Goal: Task Accomplishment & Management: Complete application form

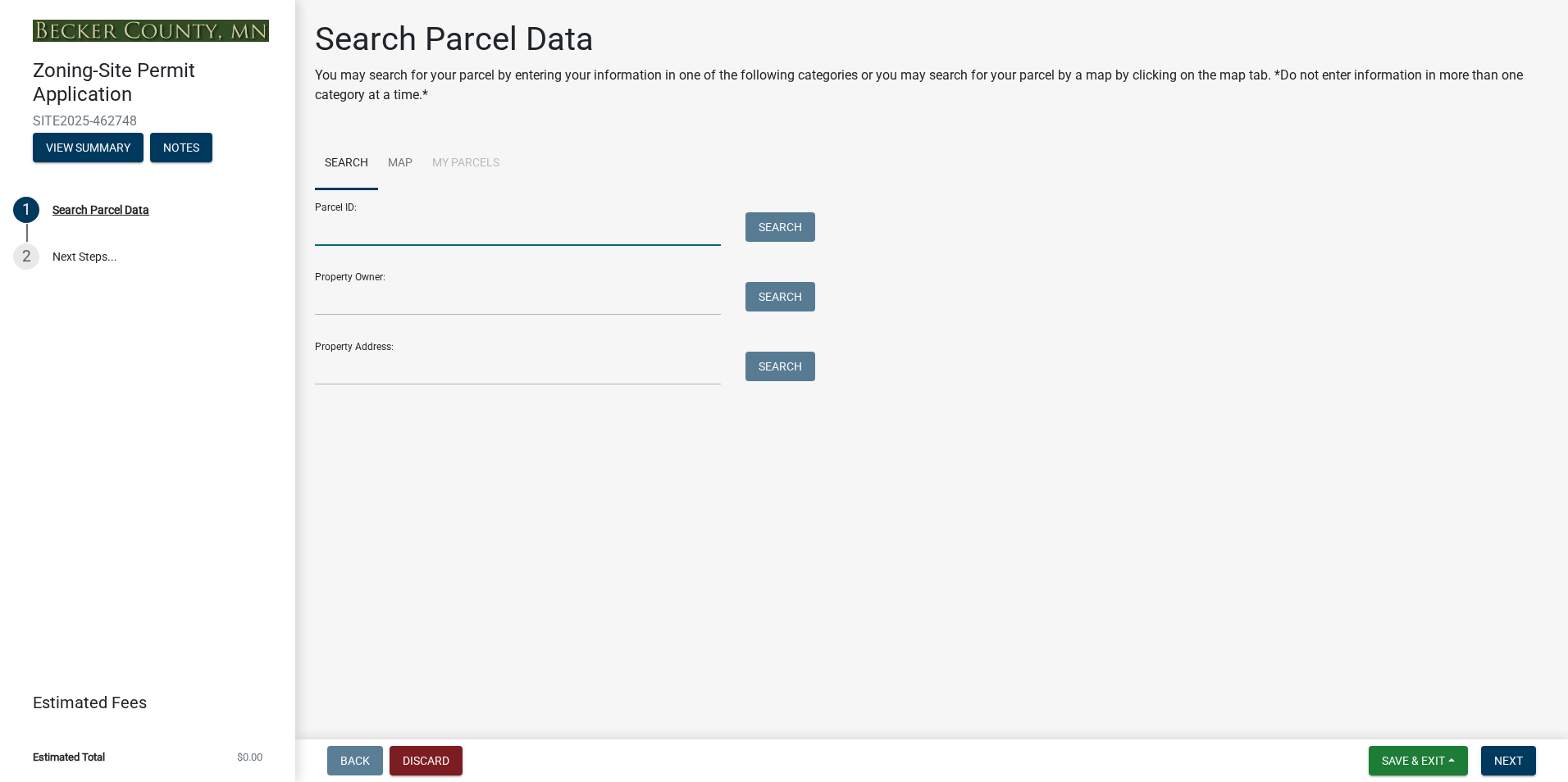
click at [413, 227] on input "Parcel ID:" at bounding box center [517, 229] width 406 height 34
type input "160248000"
click at [775, 220] on button "Search" at bounding box center [780, 227] width 70 height 30
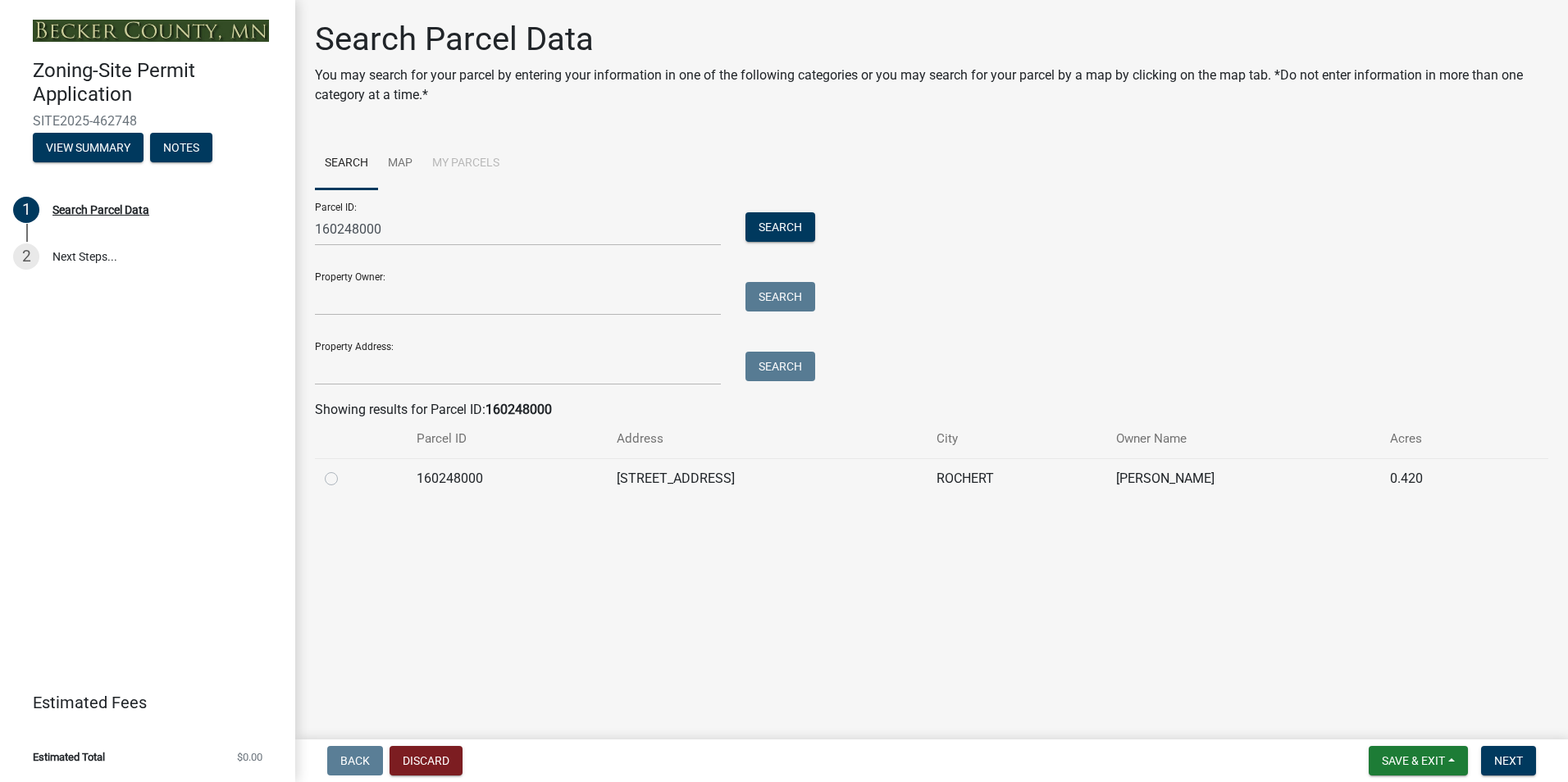
click at [344, 469] on label at bounding box center [344, 469] width 0 height 0
click at [344, 480] on input "radio" at bounding box center [349, 474] width 11 height 11
radio input "true"
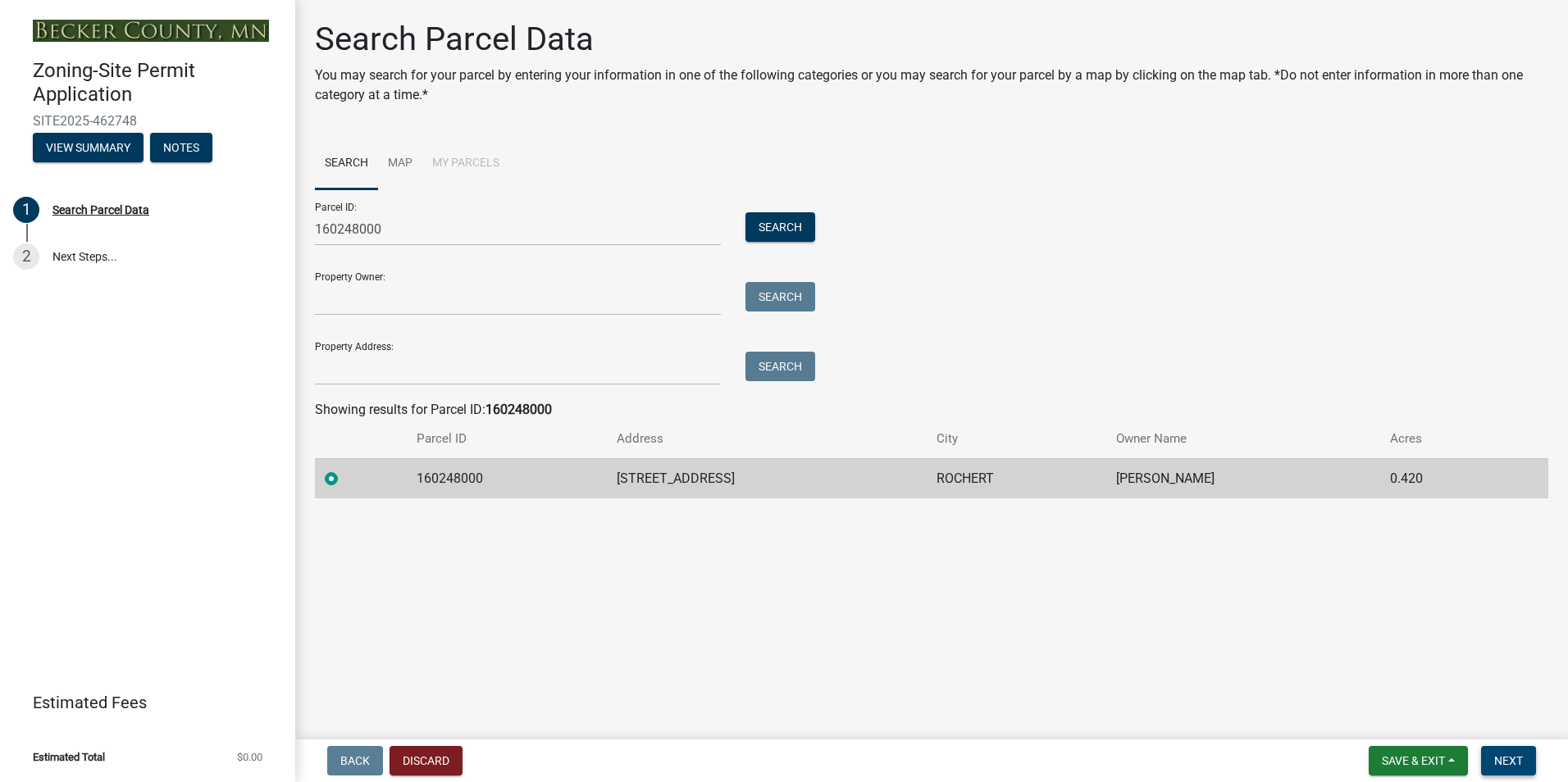
click at [1514, 756] on span "Next" at bounding box center [1507, 760] width 29 height 13
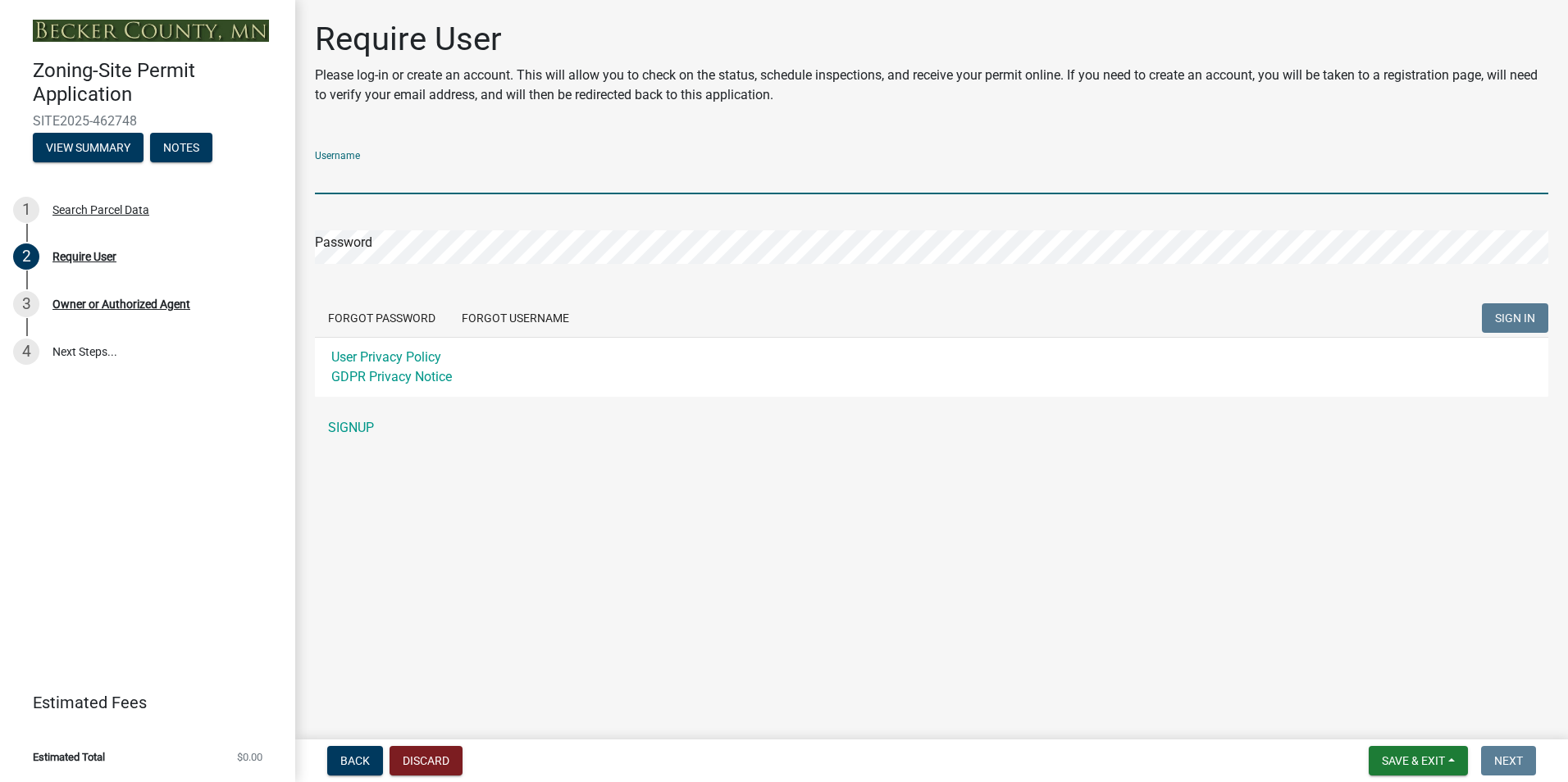
click at [403, 180] on input "Username" at bounding box center [930, 178] width 1233 height 34
type input "[EMAIL_ADDRESS][DOMAIN_NAME]"
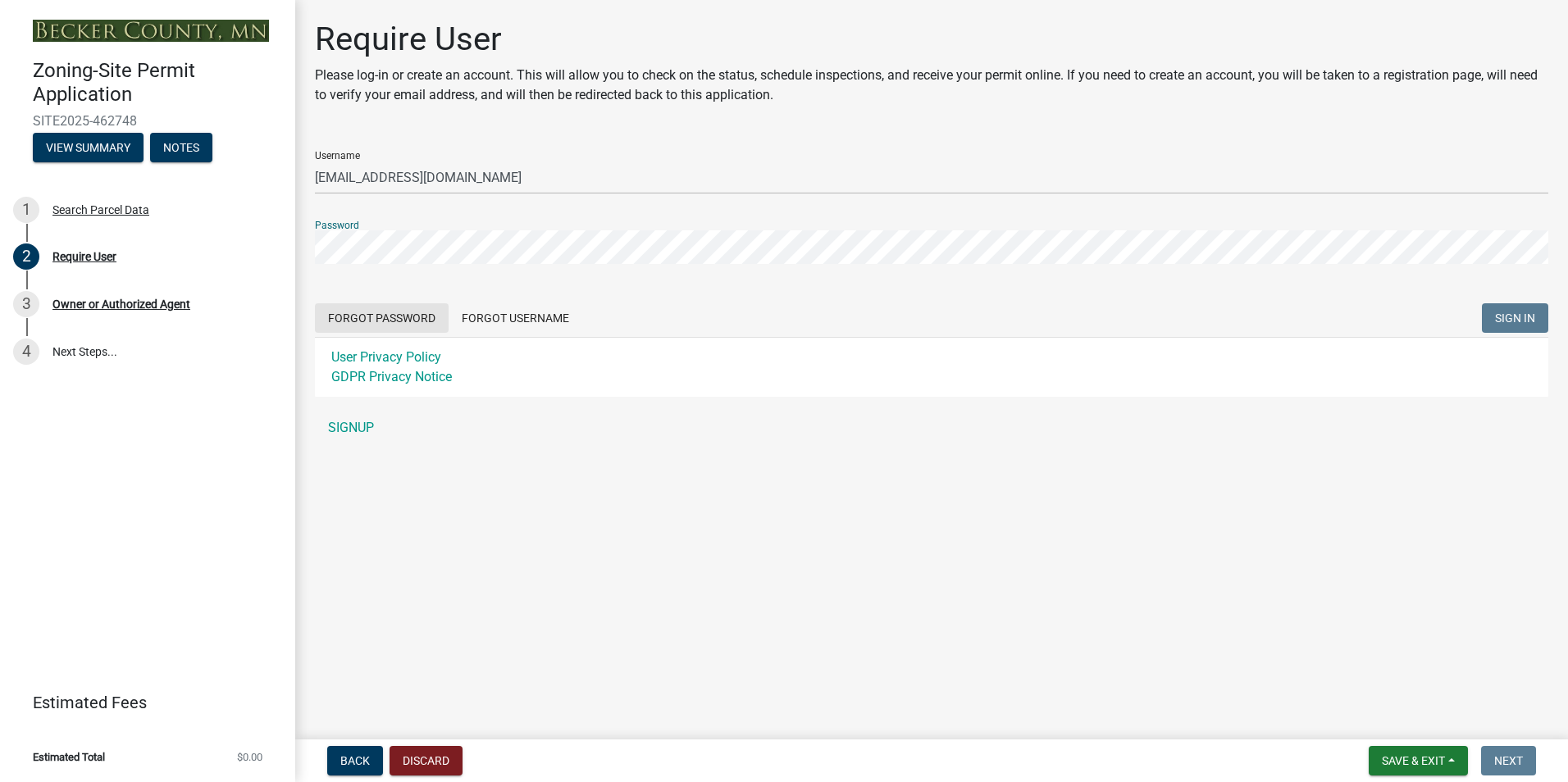
click at [386, 319] on form "Username toddhalle@hotmail.com Password Forgot Password Forgot Username SIGN IN…" at bounding box center [930, 267] width 1233 height 259
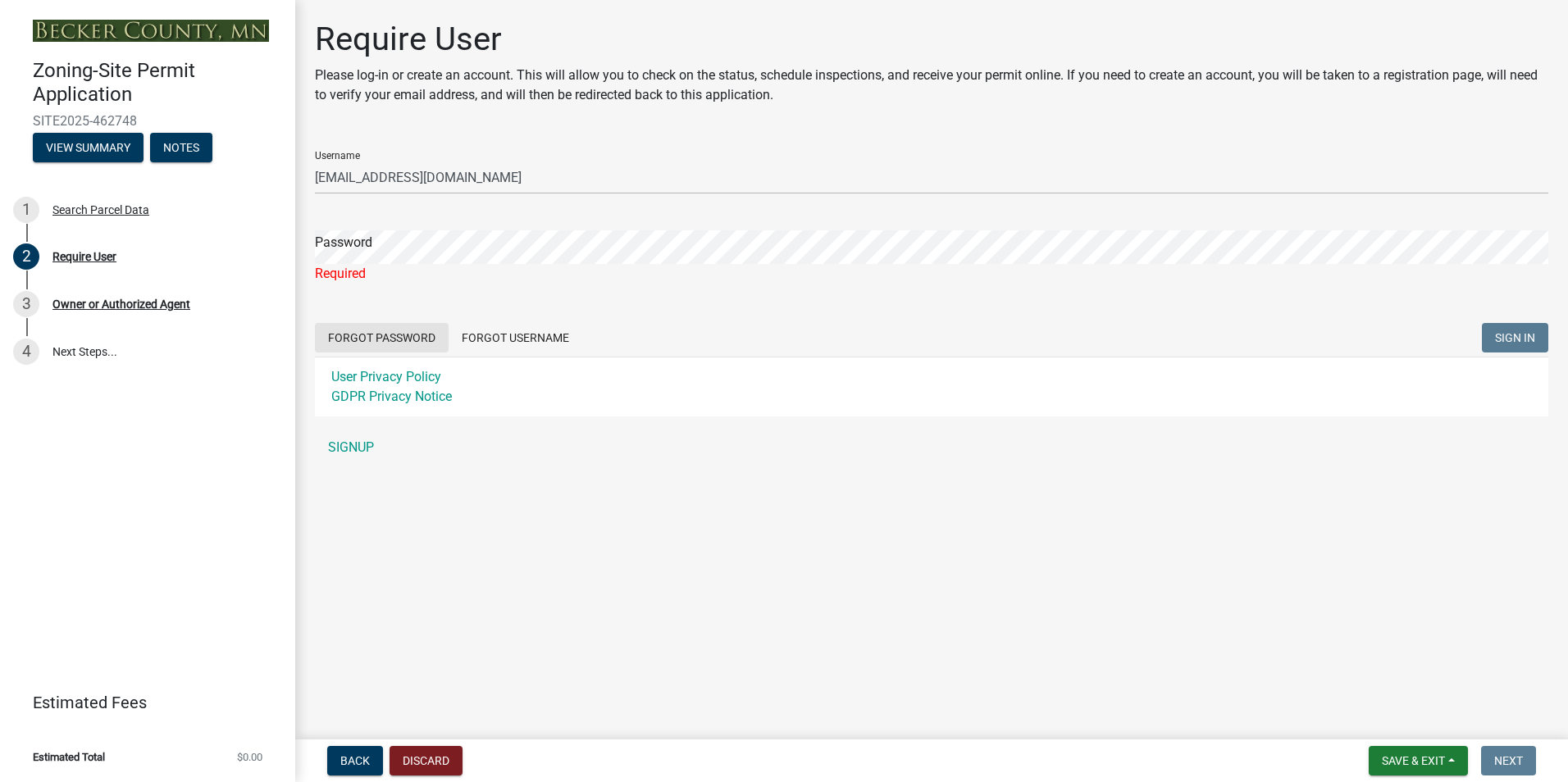
click at [382, 334] on button "Forgot Password" at bounding box center [381, 338] width 133 height 30
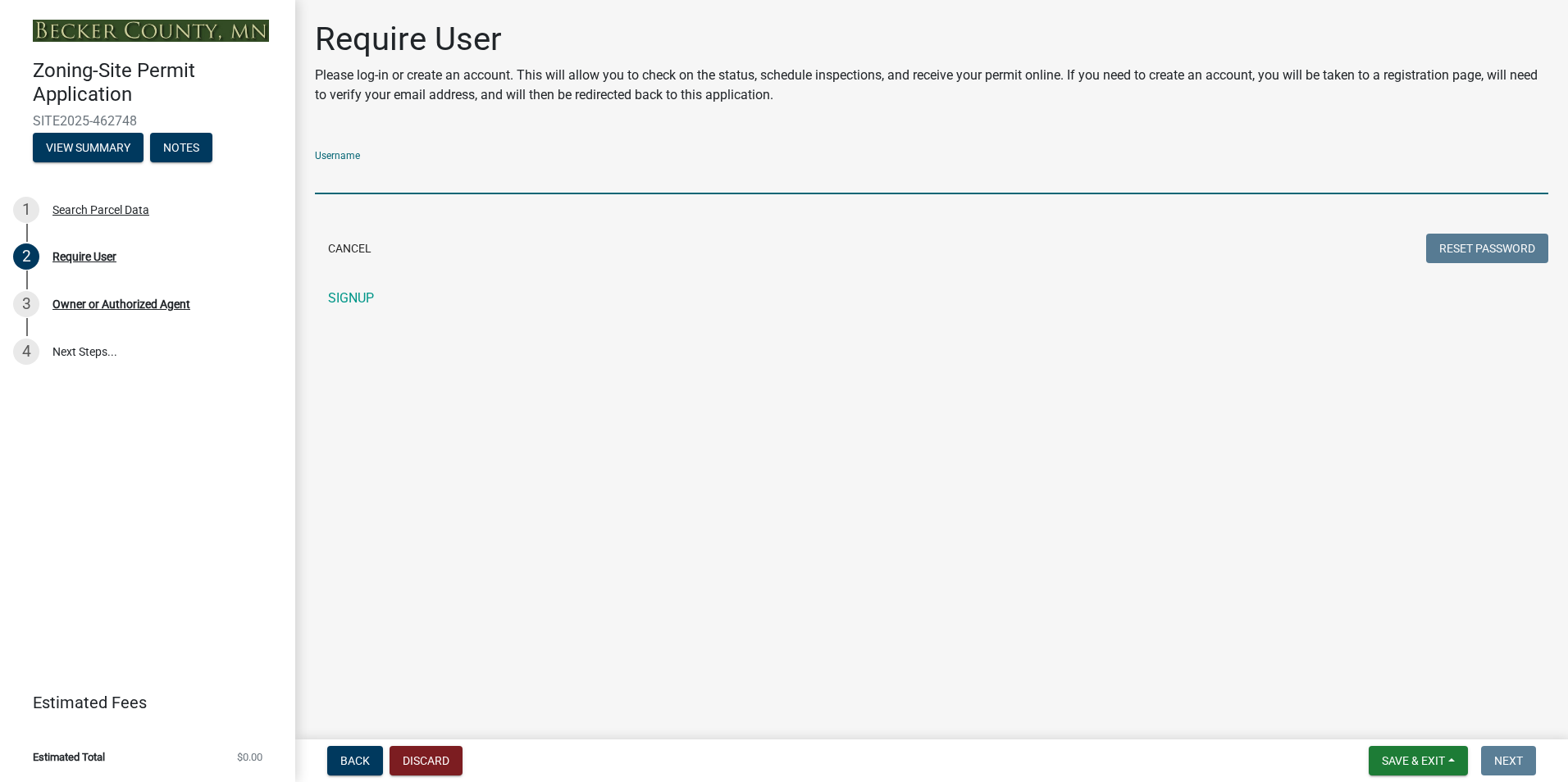
click at [392, 188] on input "Username" at bounding box center [930, 178] width 1233 height 34
click at [1470, 245] on button "Reset Password" at bounding box center [1486, 249] width 122 height 30
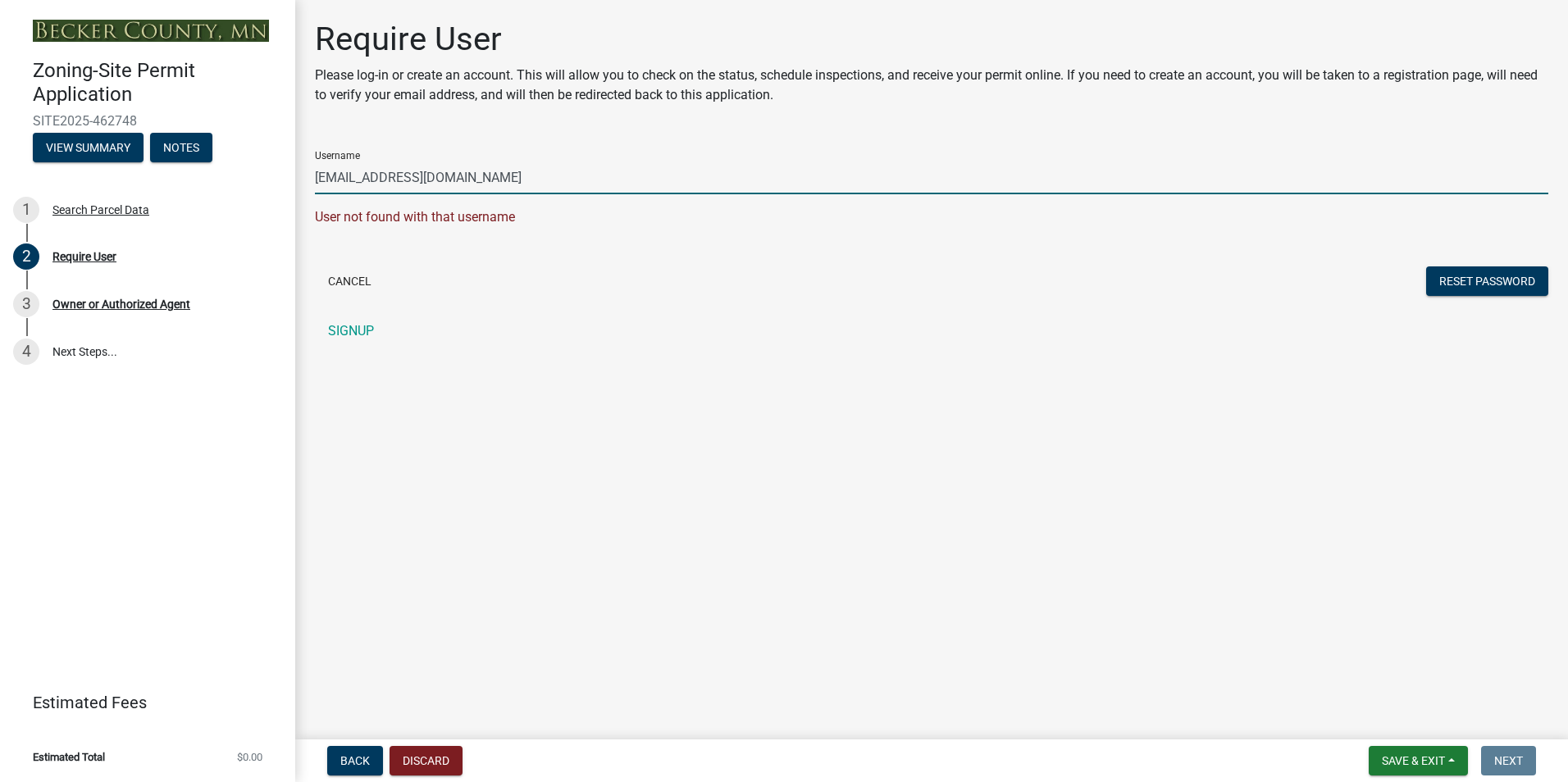
click at [338, 184] on input "kamihalle@hotmail.com" at bounding box center [930, 178] width 1233 height 34
type input "[EMAIL_ADDRESS][DOMAIN_NAME]"
click at [1491, 273] on button "Reset Password" at bounding box center [1486, 282] width 122 height 30
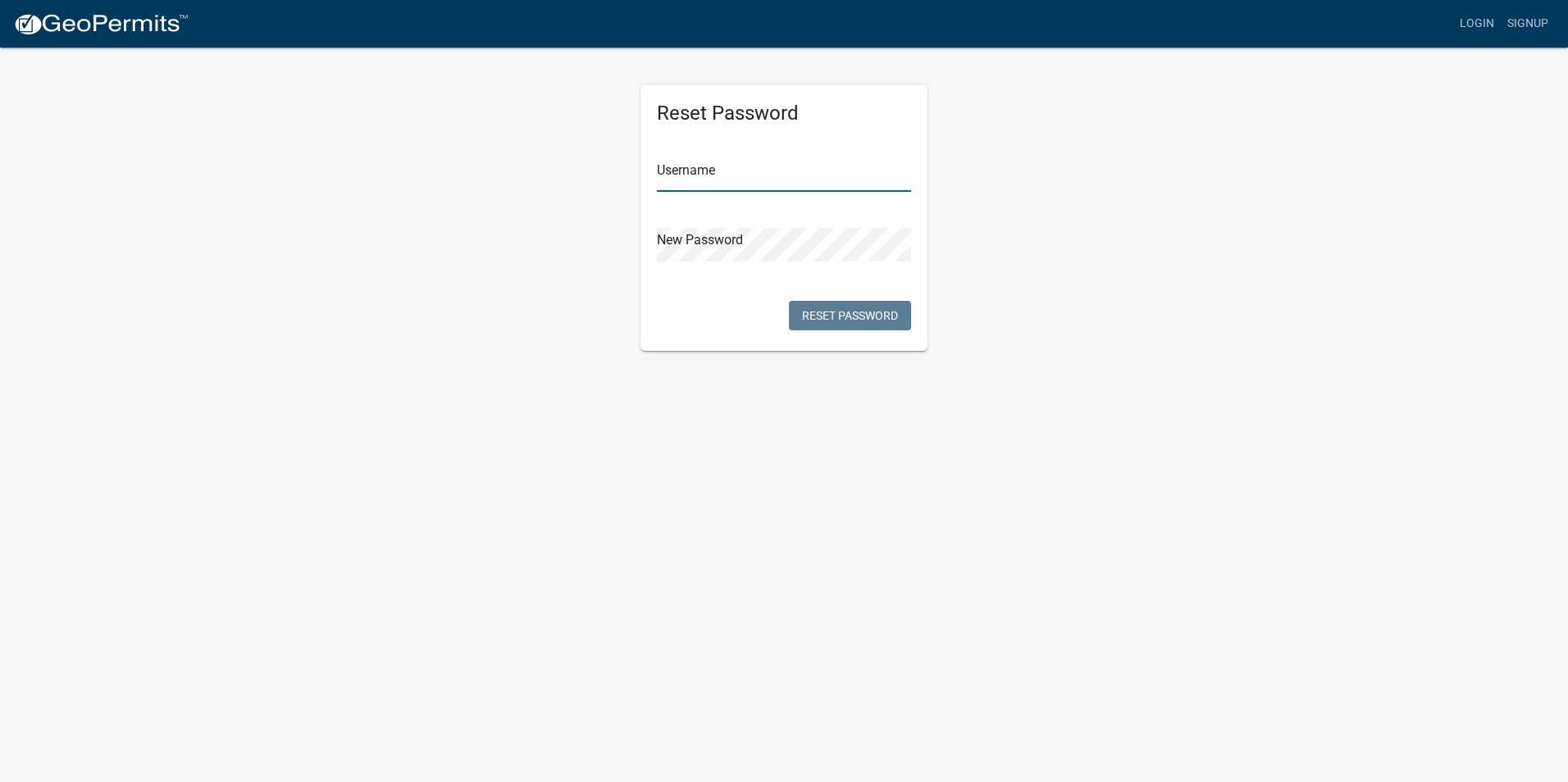
click at [732, 165] on input "text" at bounding box center [783, 175] width 254 height 34
type input "[EMAIL_ADDRESS][DOMAIN_NAME]"
click at [878, 313] on button "Reset Password" at bounding box center [850, 315] width 122 height 30
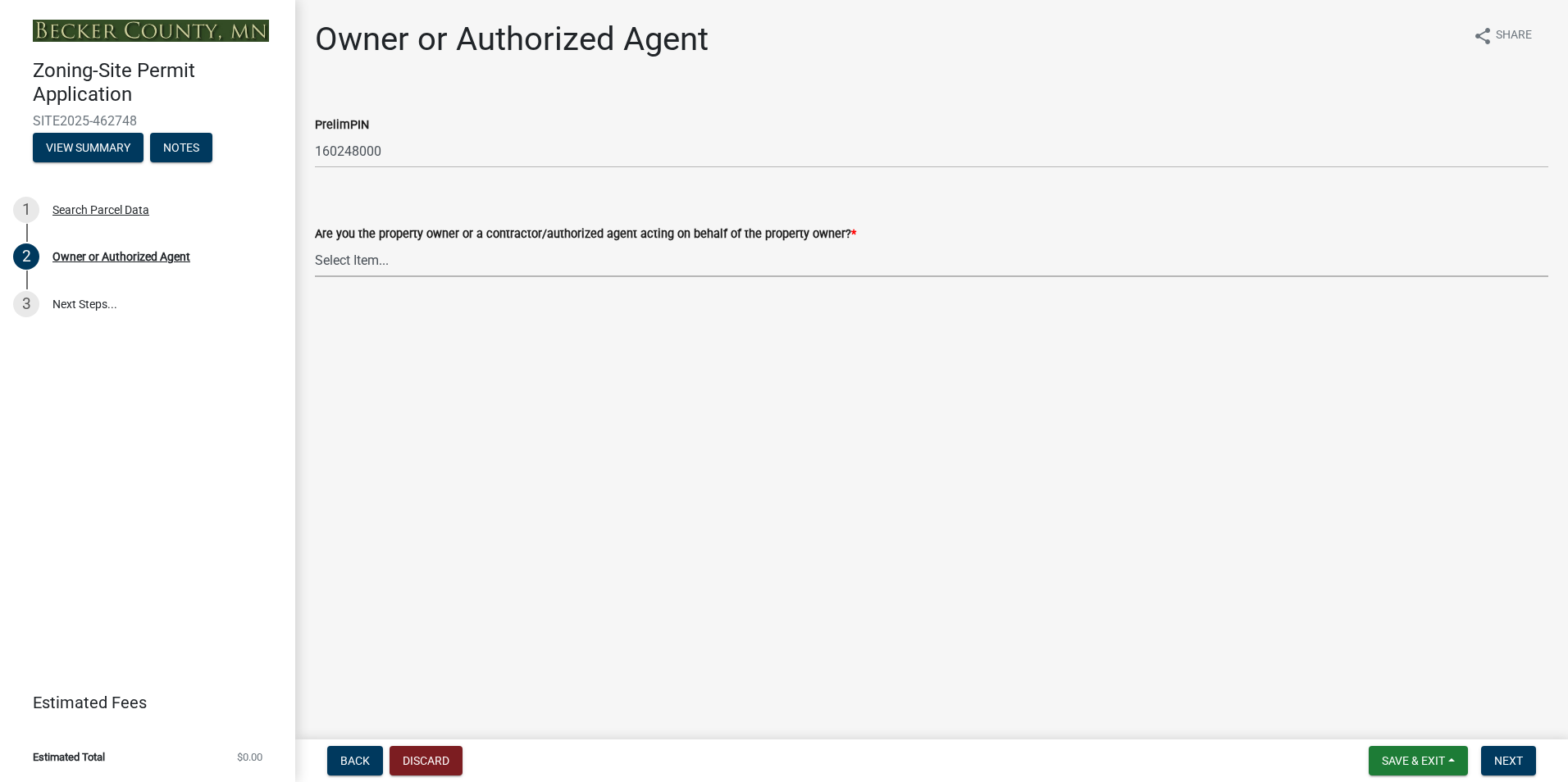
click at [422, 255] on select "Select Item... Property Owner Authorized Agent" at bounding box center [930, 261] width 1233 height 34
click at [314, 244] on select "Select Item... Property Owner Authorized Agent" at bounding box center [930, 261] width 1233 height 34
select select "059d621c-7166-4fbc-97da-2eca626821a9"
click at [1510, 756] on span "Next" at bounding box center [1507, 760] width 29 height 13
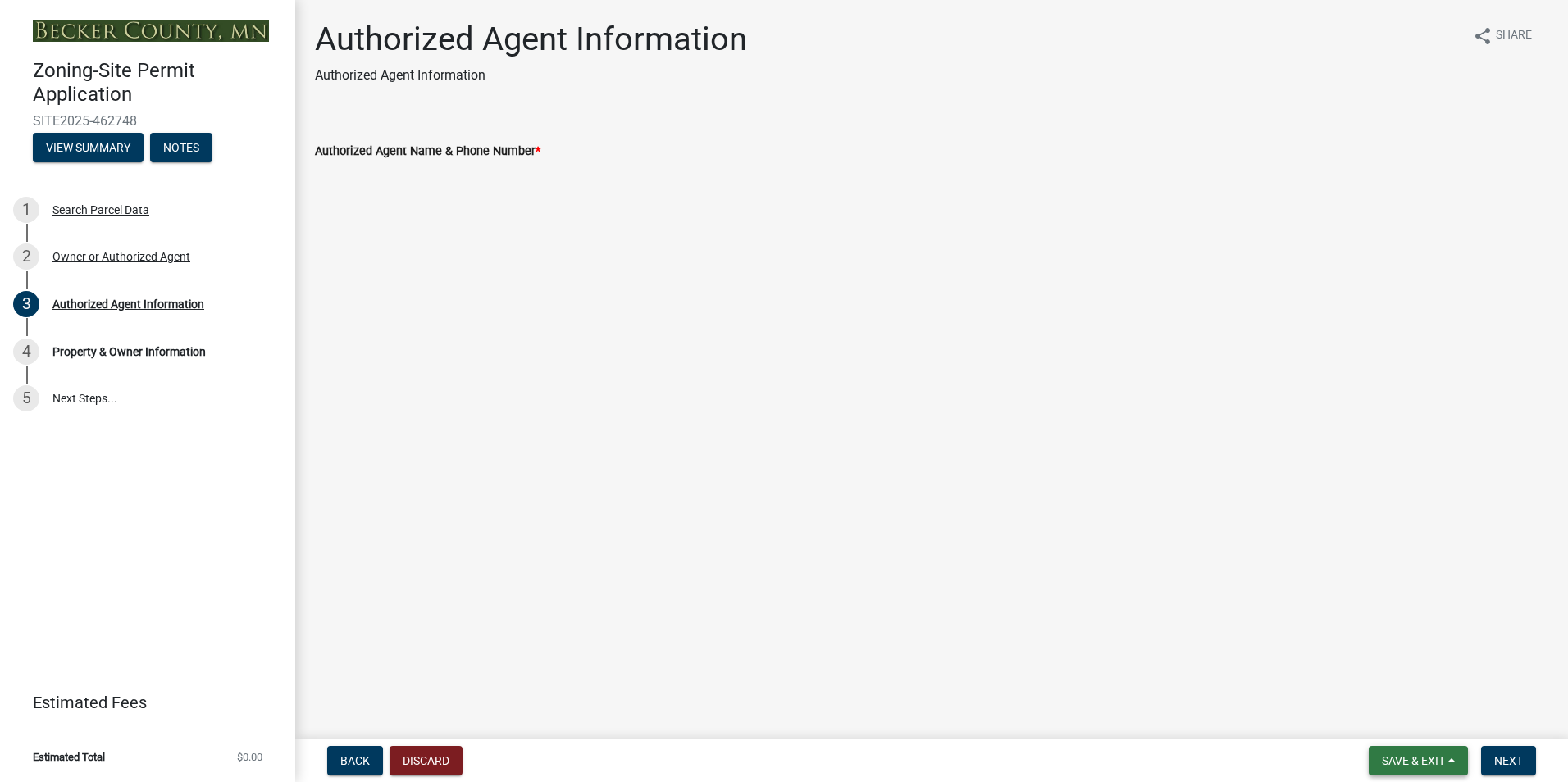
click at [1405, 762] on span "Save & Exit" at bounding box center [1413, 760] width 63 height 13
click at [1379, 715] on button "Save & Exit" at bounding box center [1402, 718] width 131 height 40
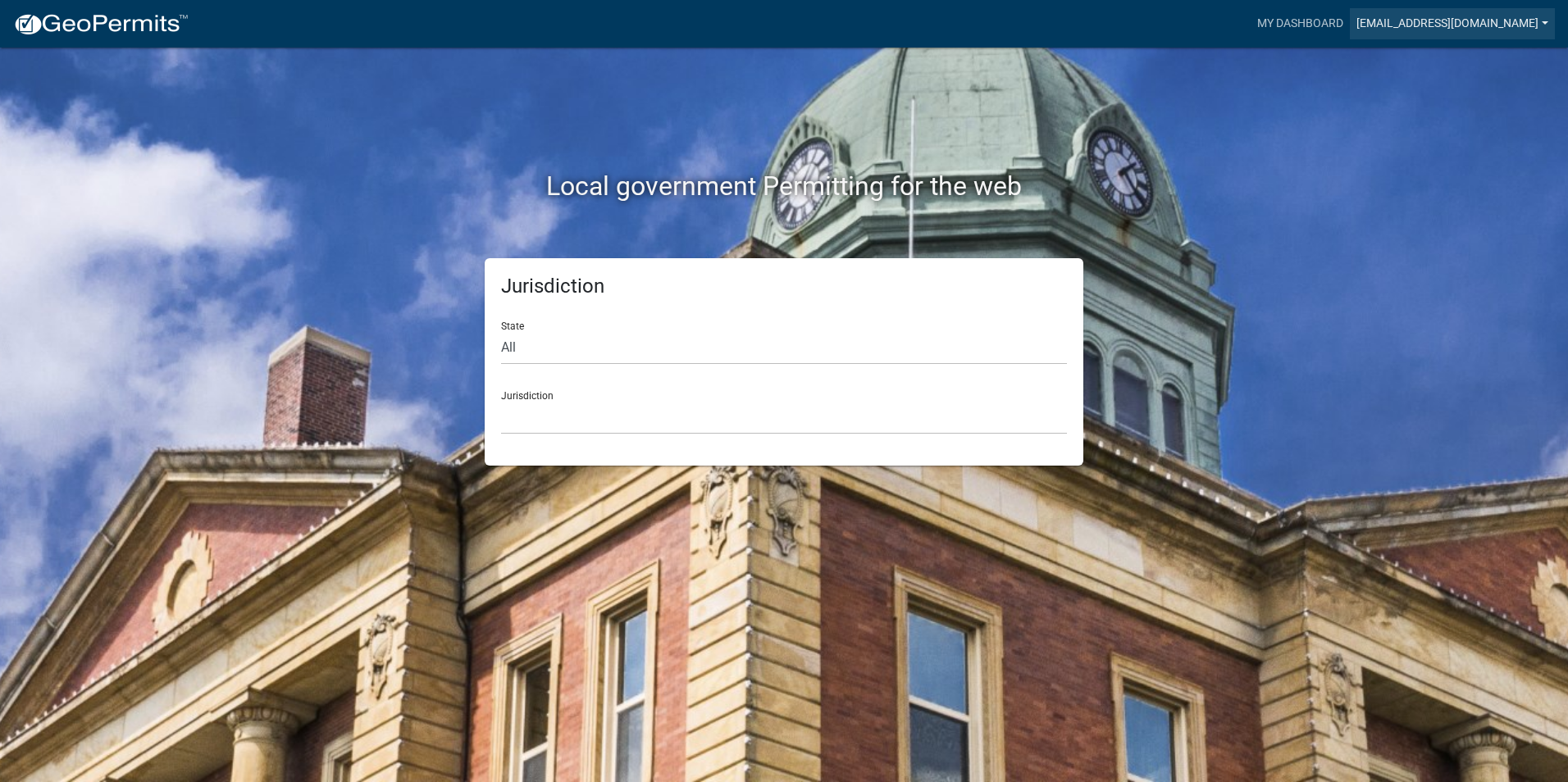
click at [1496, 17] on link "[EMAIL_ADDRESS][DOMAIN_NAME]" at bounding box center [1452, 23] width 205 height 31
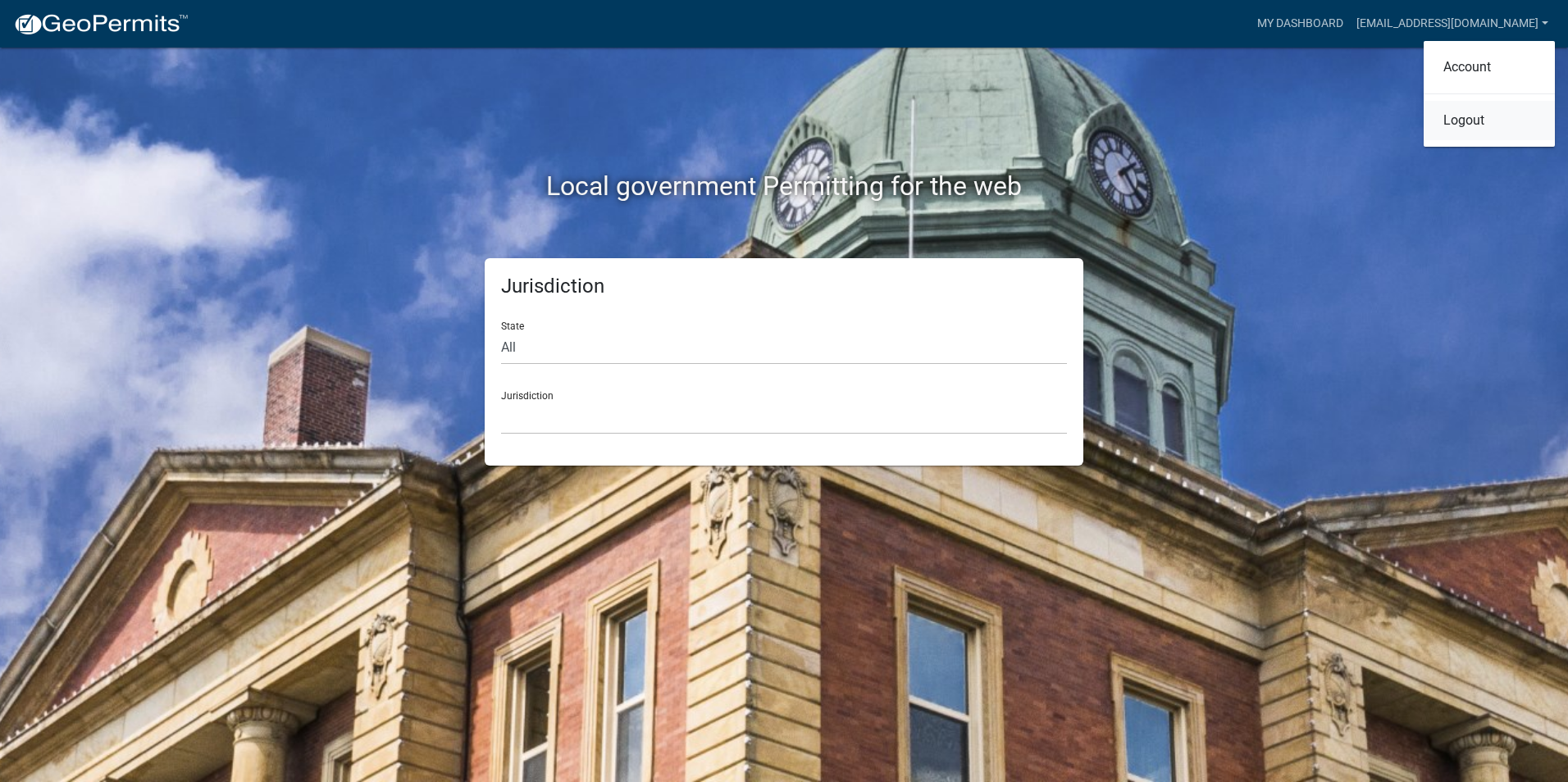
click at [1454, 126] on link "Logout" at bounding box center [1489, 120] width 131 height 40
